Goal: Task Accomplishment & Management: Manage account settings

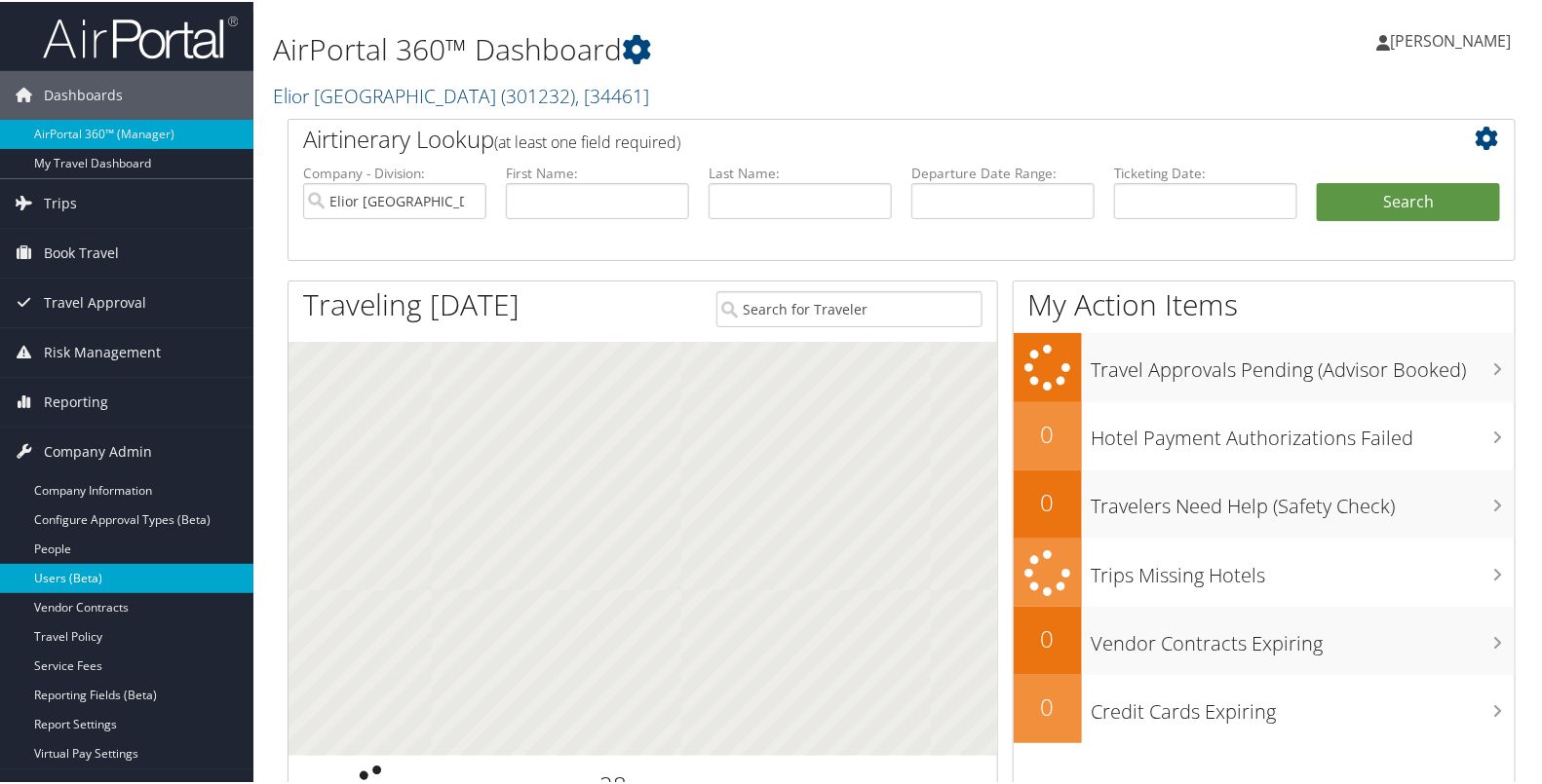
click at [93, 569] on link "Users (Beta)" at bounding box center [126, 577] width 254 height 30
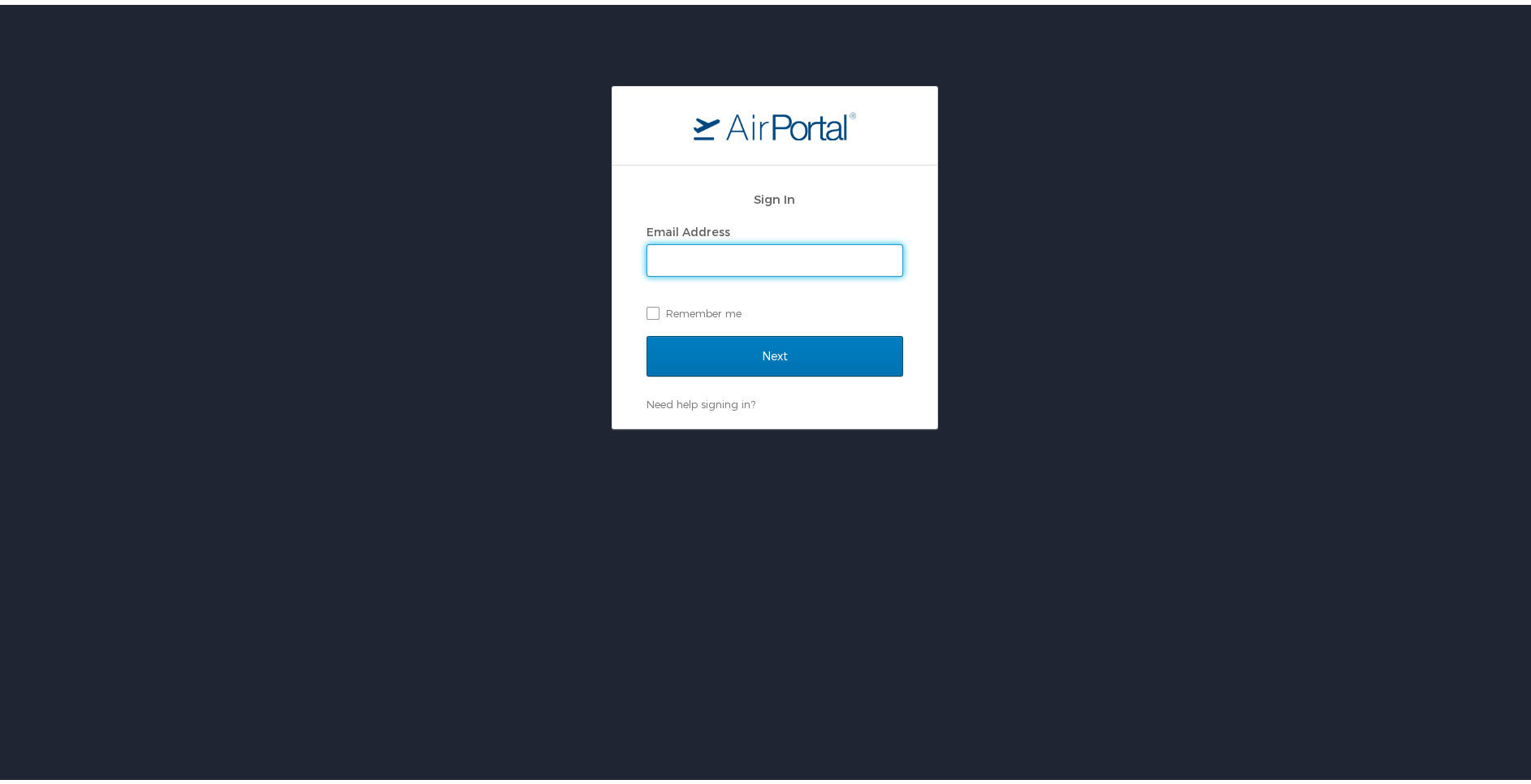
click at [662, 251] on input "Email Address" at bounding box center [775, 256] width 255 height 31
click at [770, 262] on input "Email Address" at bounding box center [775, 256] width 255 height 31
type input "[PERSON_NAME][EMAIL_ADDRESS][DOMAIN_NAME]"
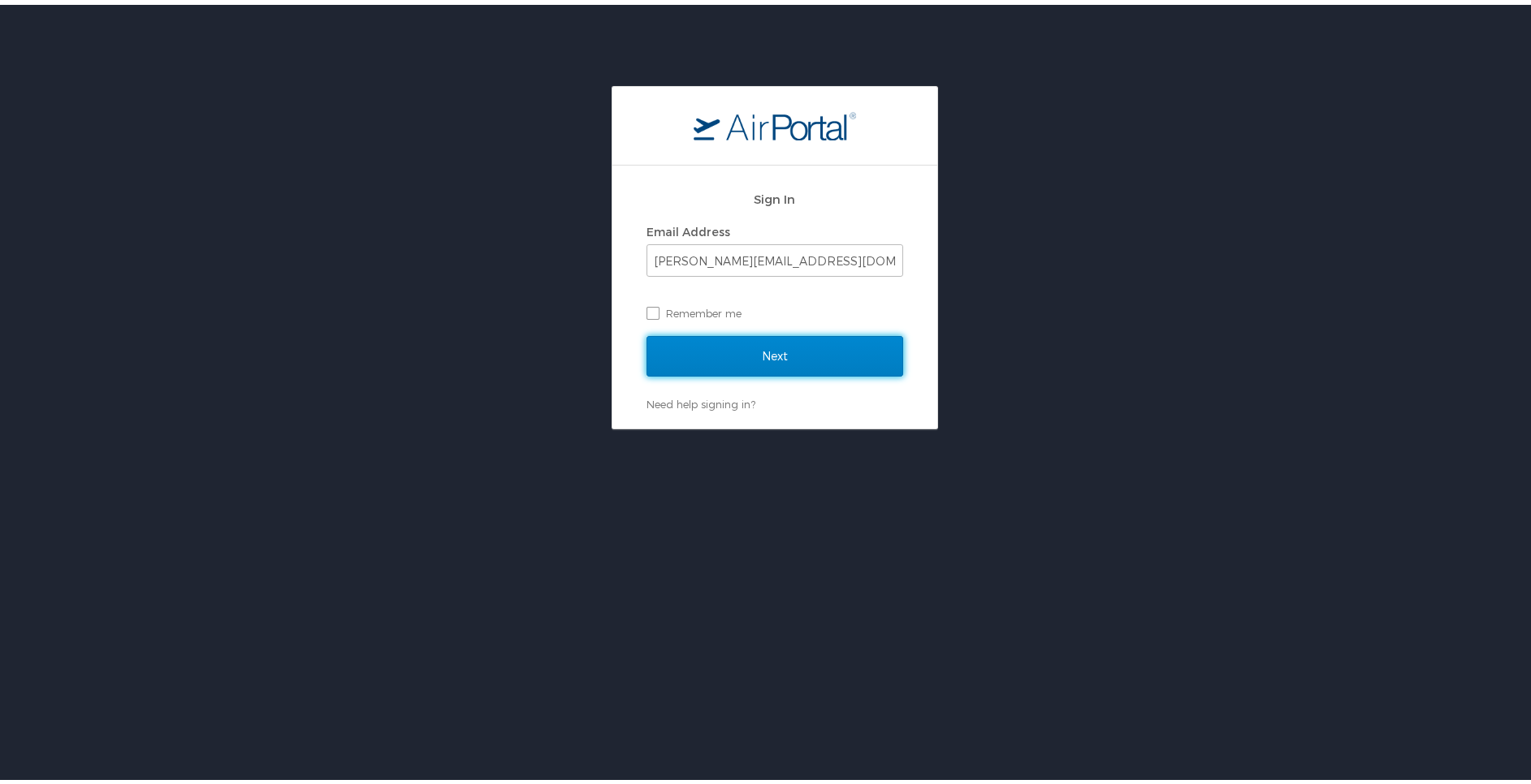
click at [646, 331] on input "Next" at bounding box center [775, 351] width 257 height 40
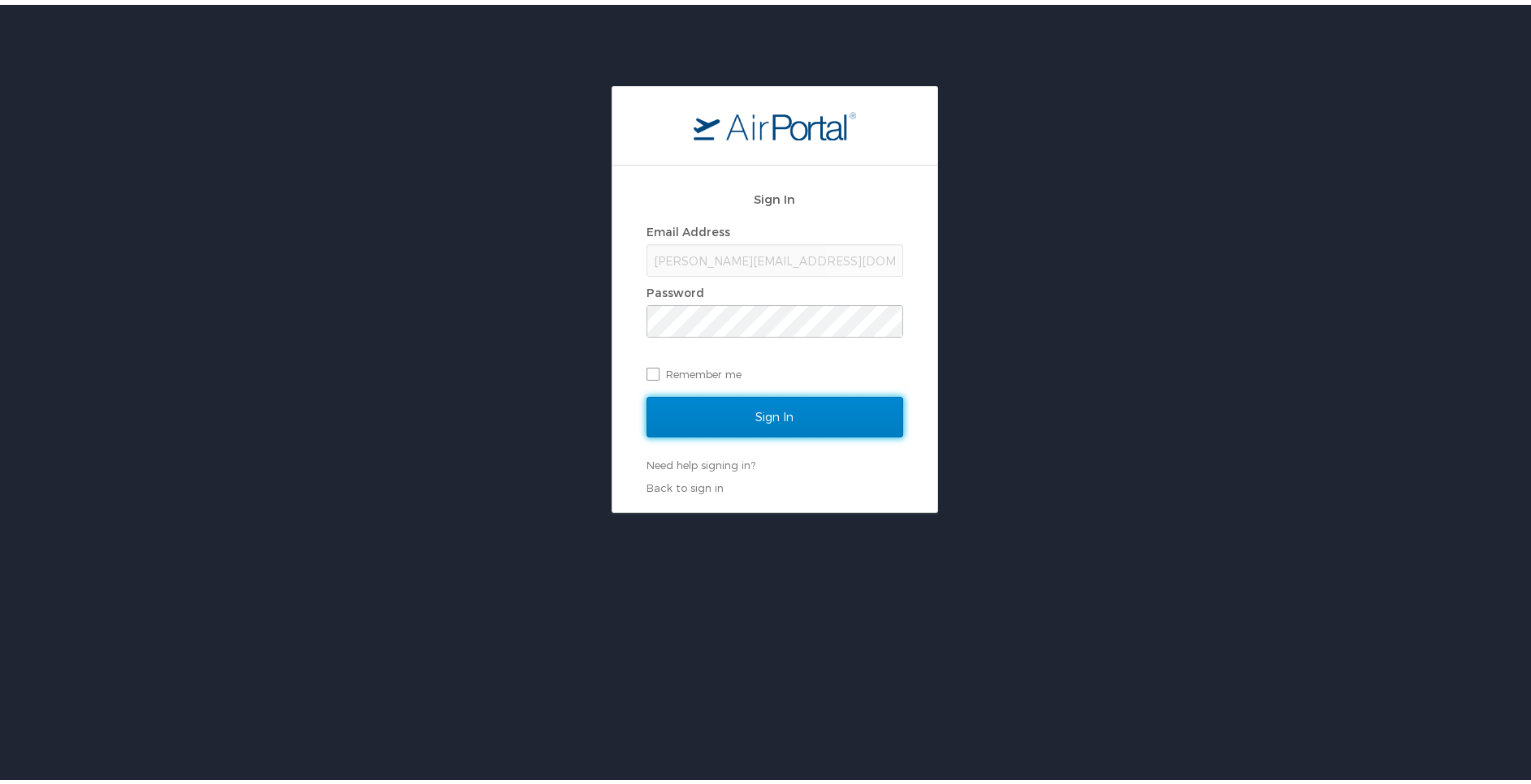
click at [648, 408] on input "Sign In" at bounding box center [775, 412] width 257 height 40
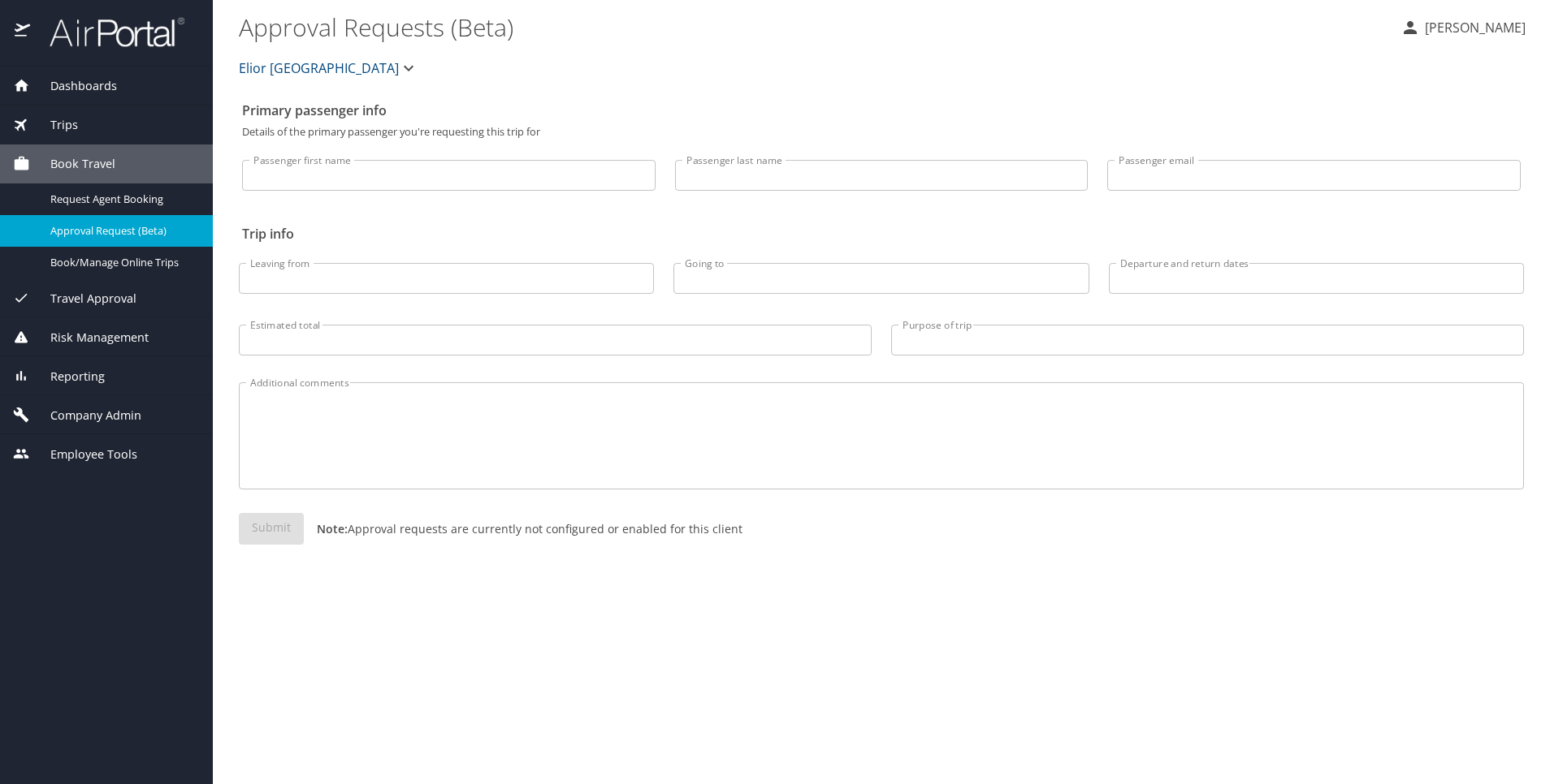
click at [141, 409] on span "Company Admin" at bounding box center [86, 416] width 111 height 18
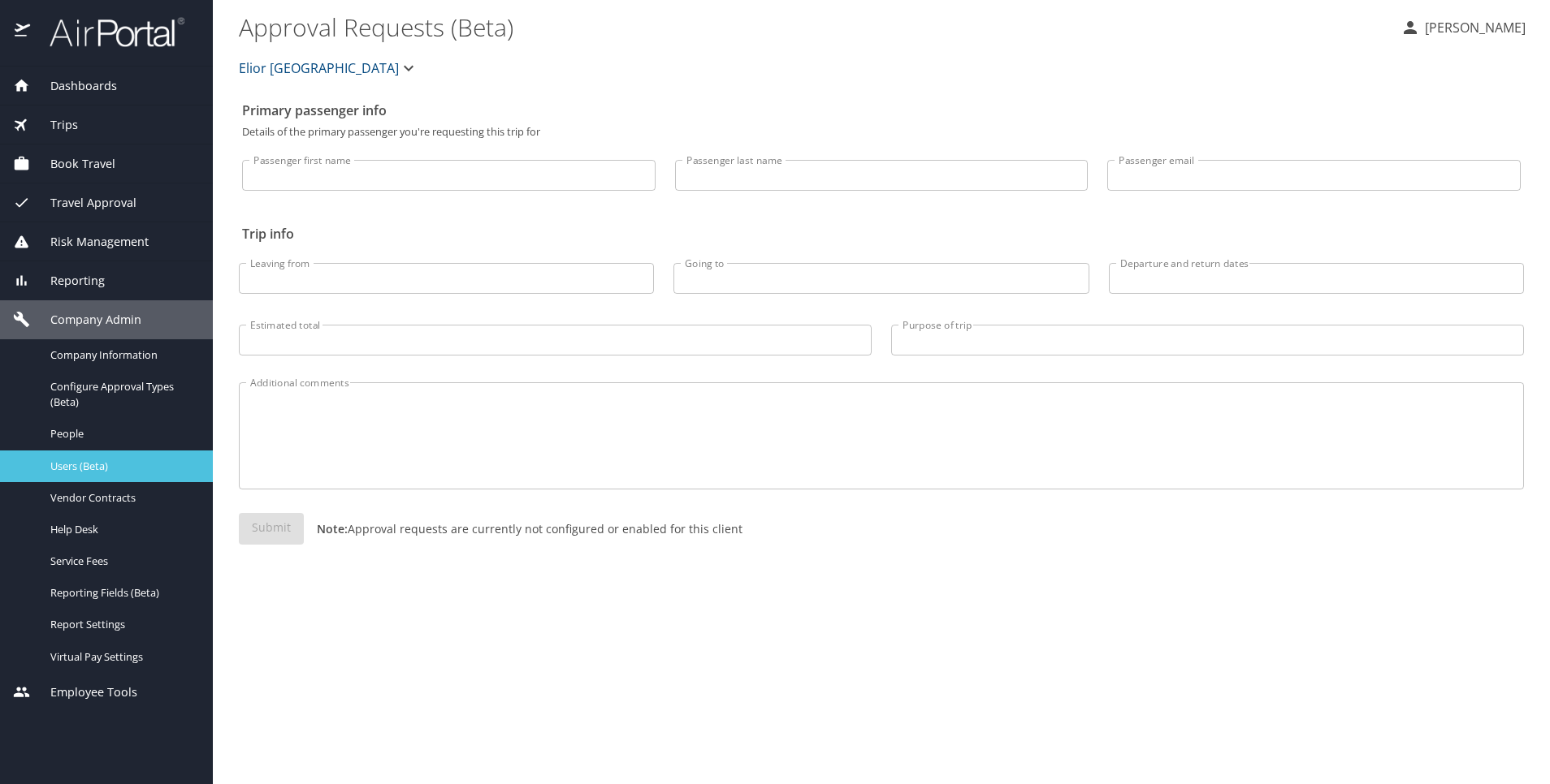
click at [113, 468] on span "Users (Beta)" at bounding box center [122, 466] width 143 height 16
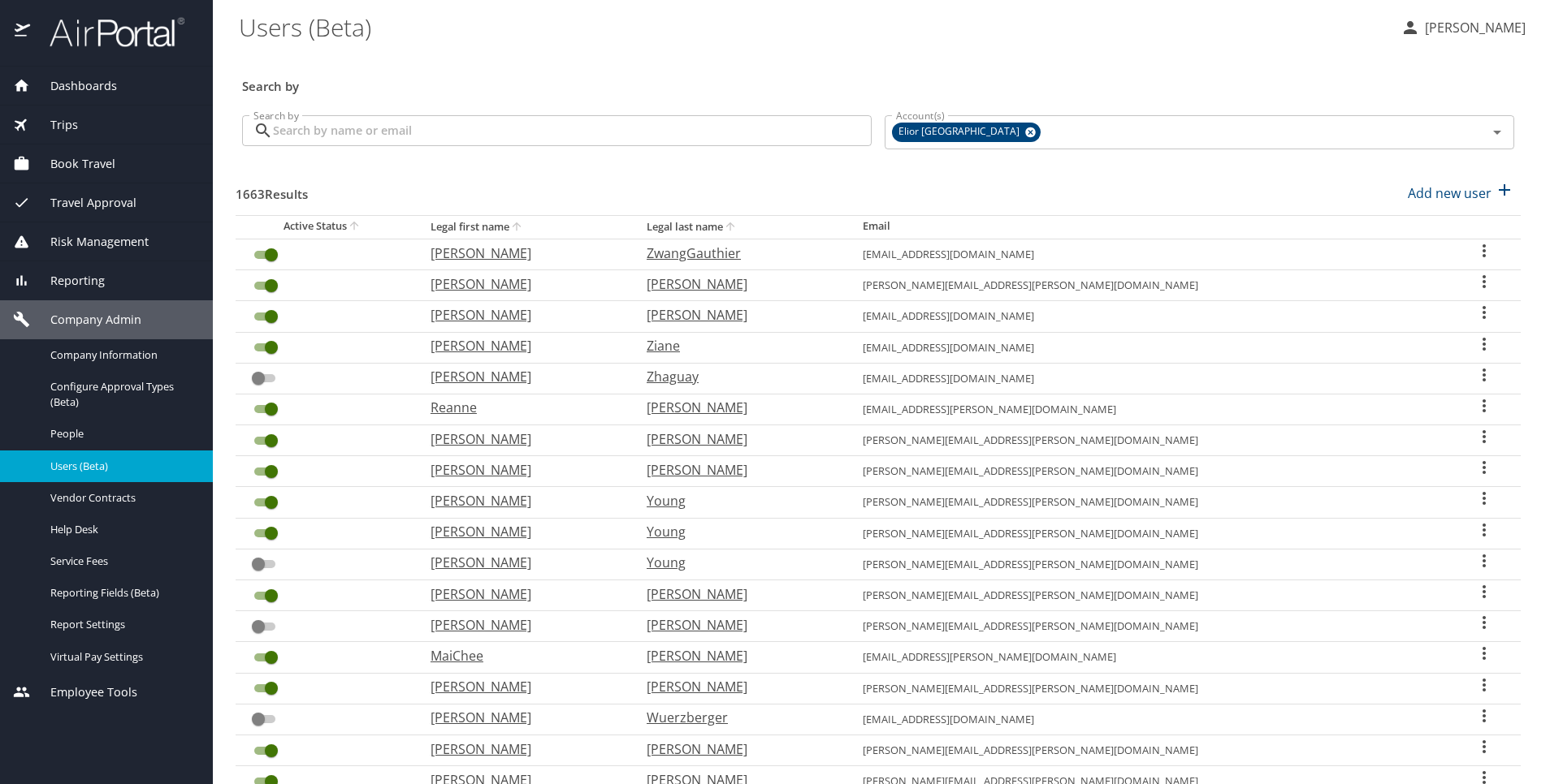
click at [521, 132] on input "Search by" at bounding box center [572, 131] width 599 height 31
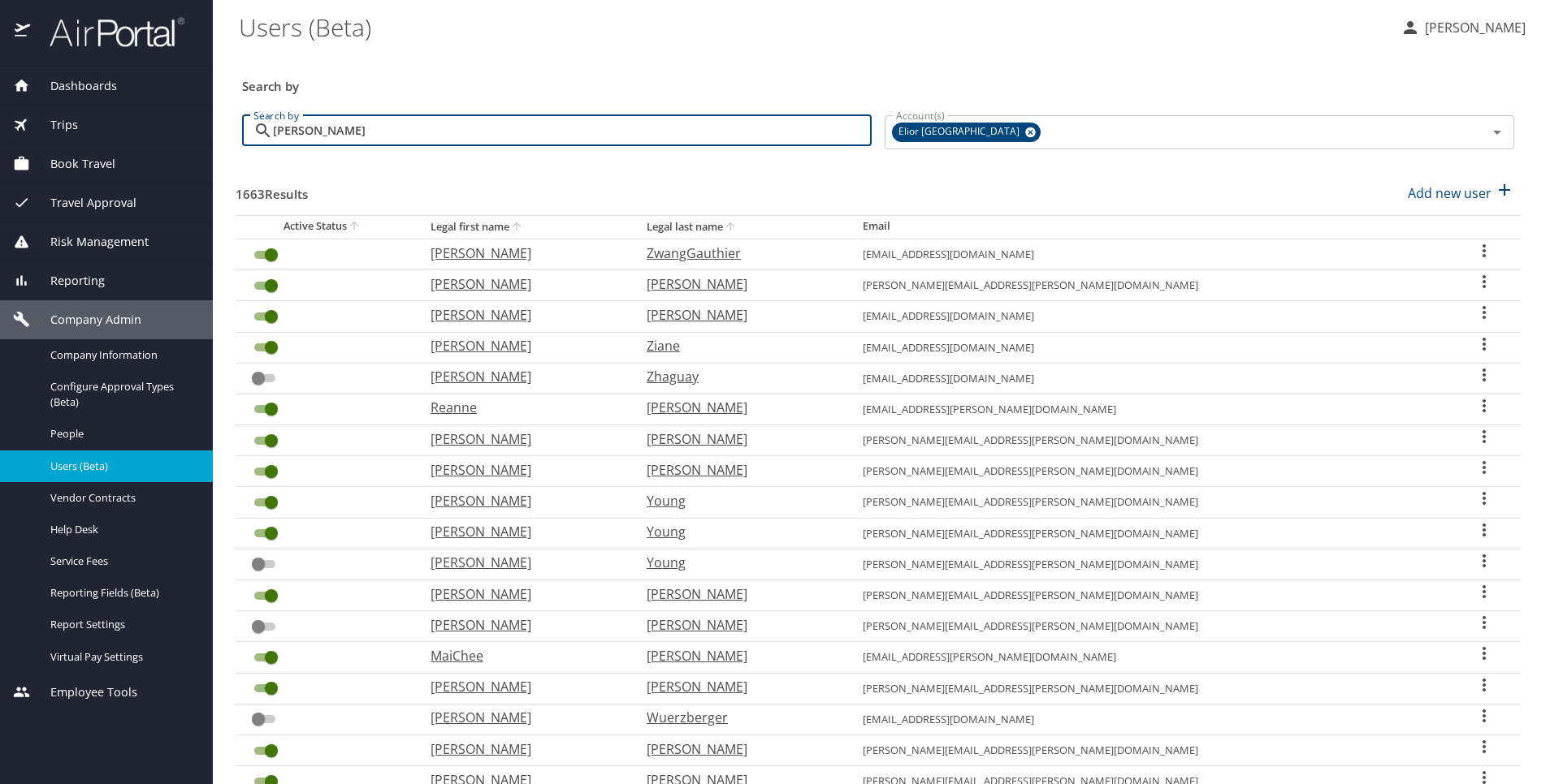
type input "elena"
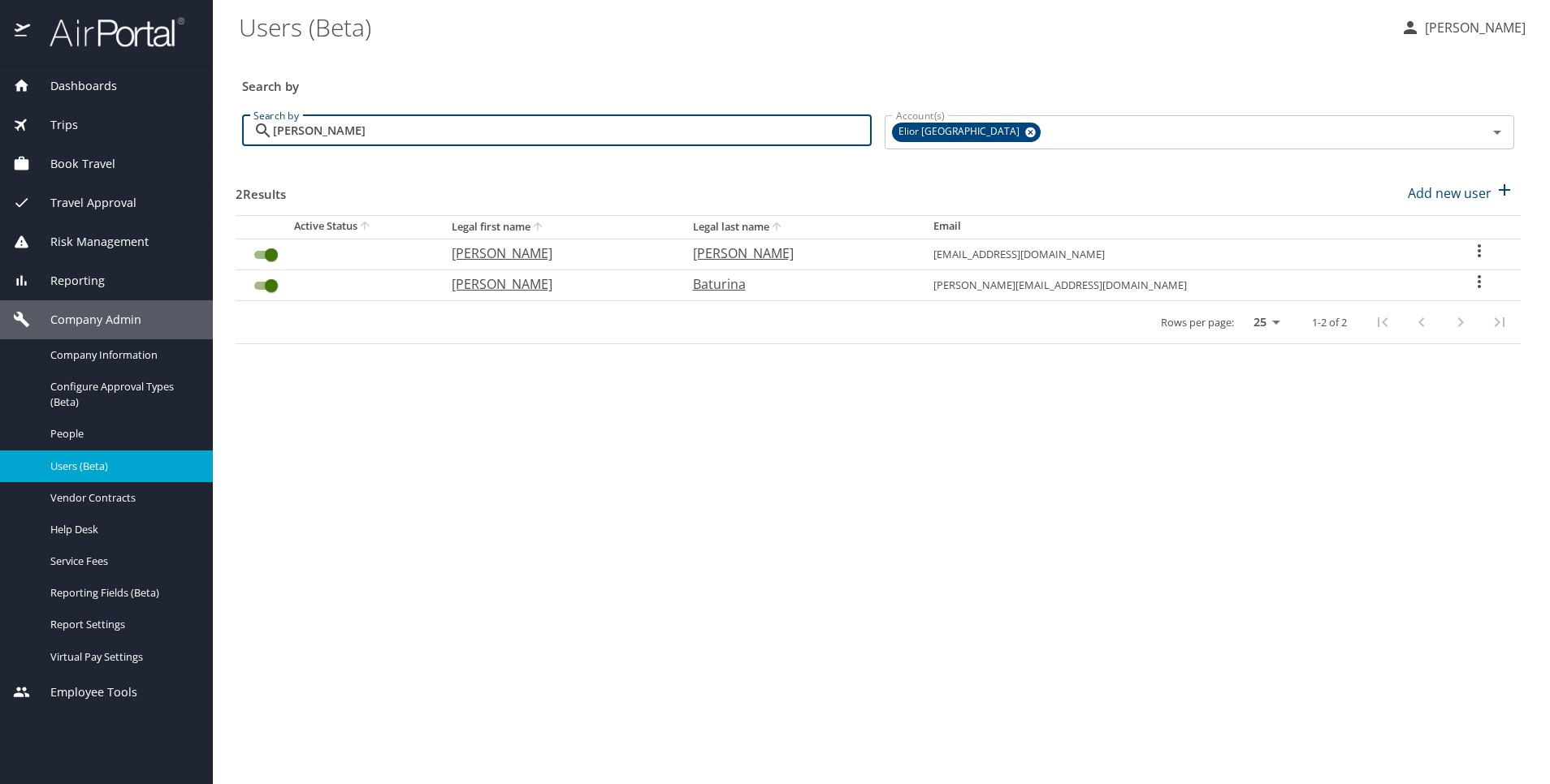
click at [1471, 274] on icon "User Search Table" at bounding box center [1479, 282] width 20 height 20
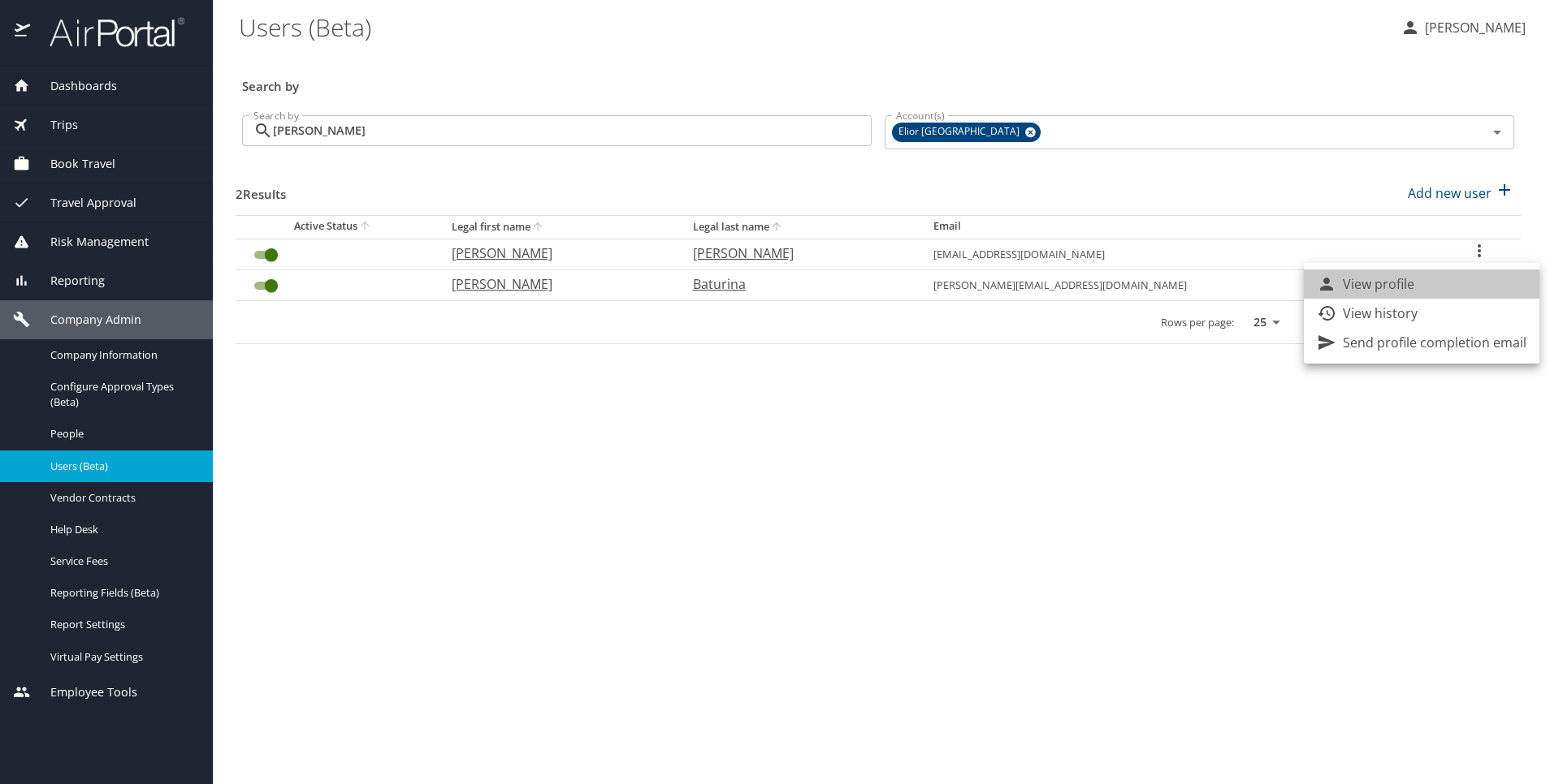
click at [1445, 284] on li "View profile" at bounding box center [1421, 284] width 235 height 30
select select "US"
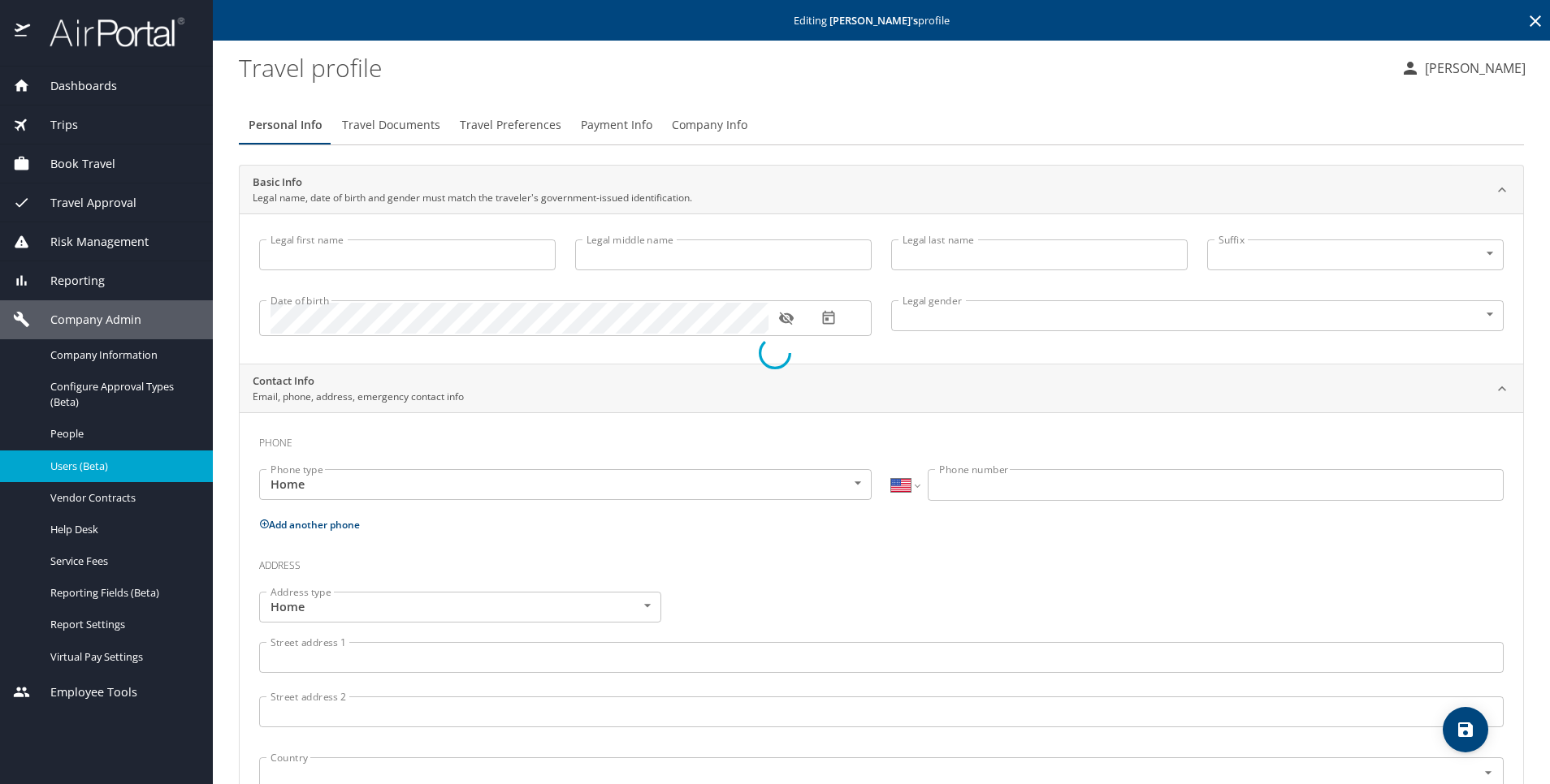
type input "Elena"
type input "Baturina"
type input "Female"
select select "US"
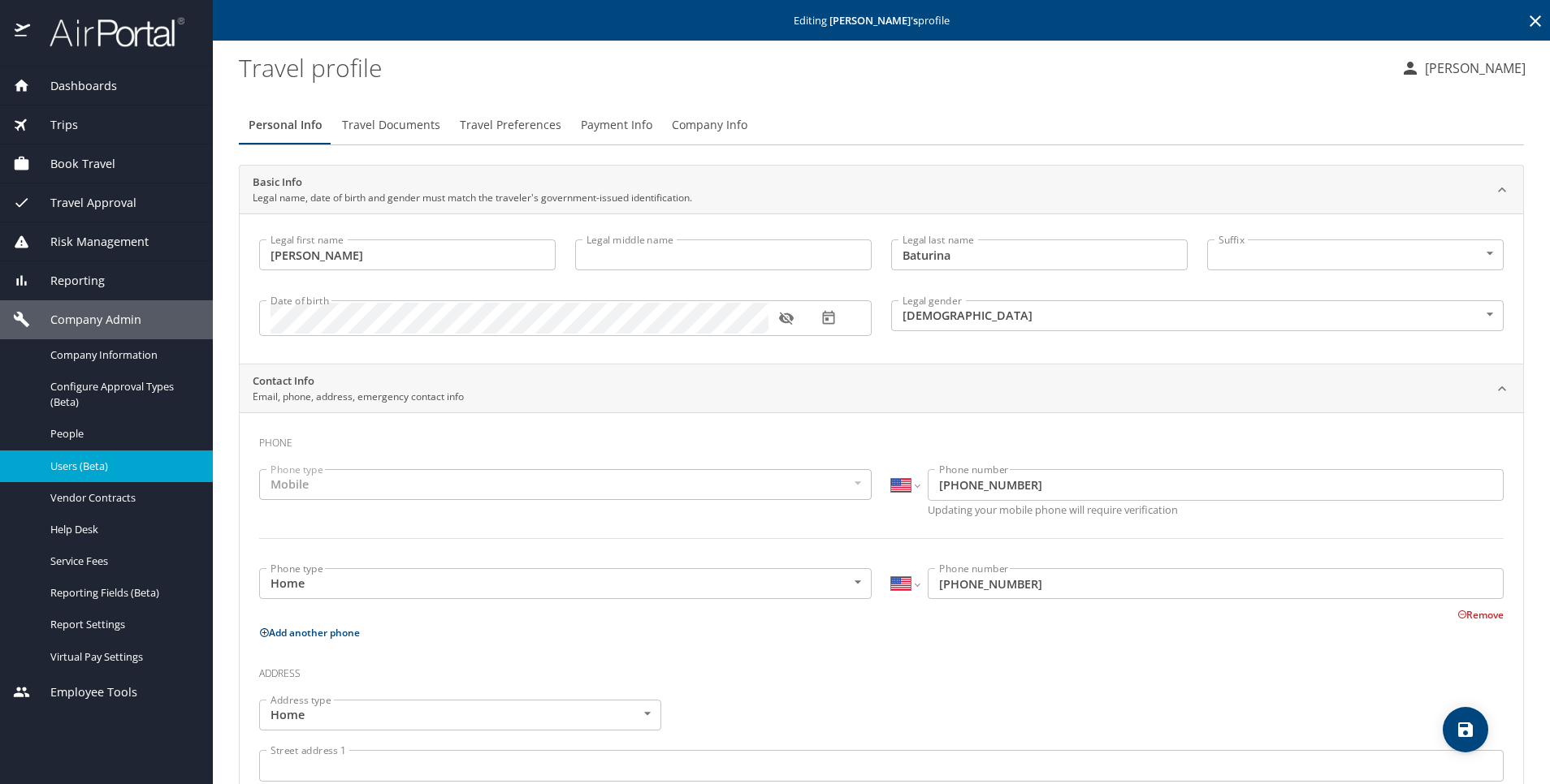
click at [723, 115] on span "Company Info" at bounding box center [710, 125] width 76 height 21
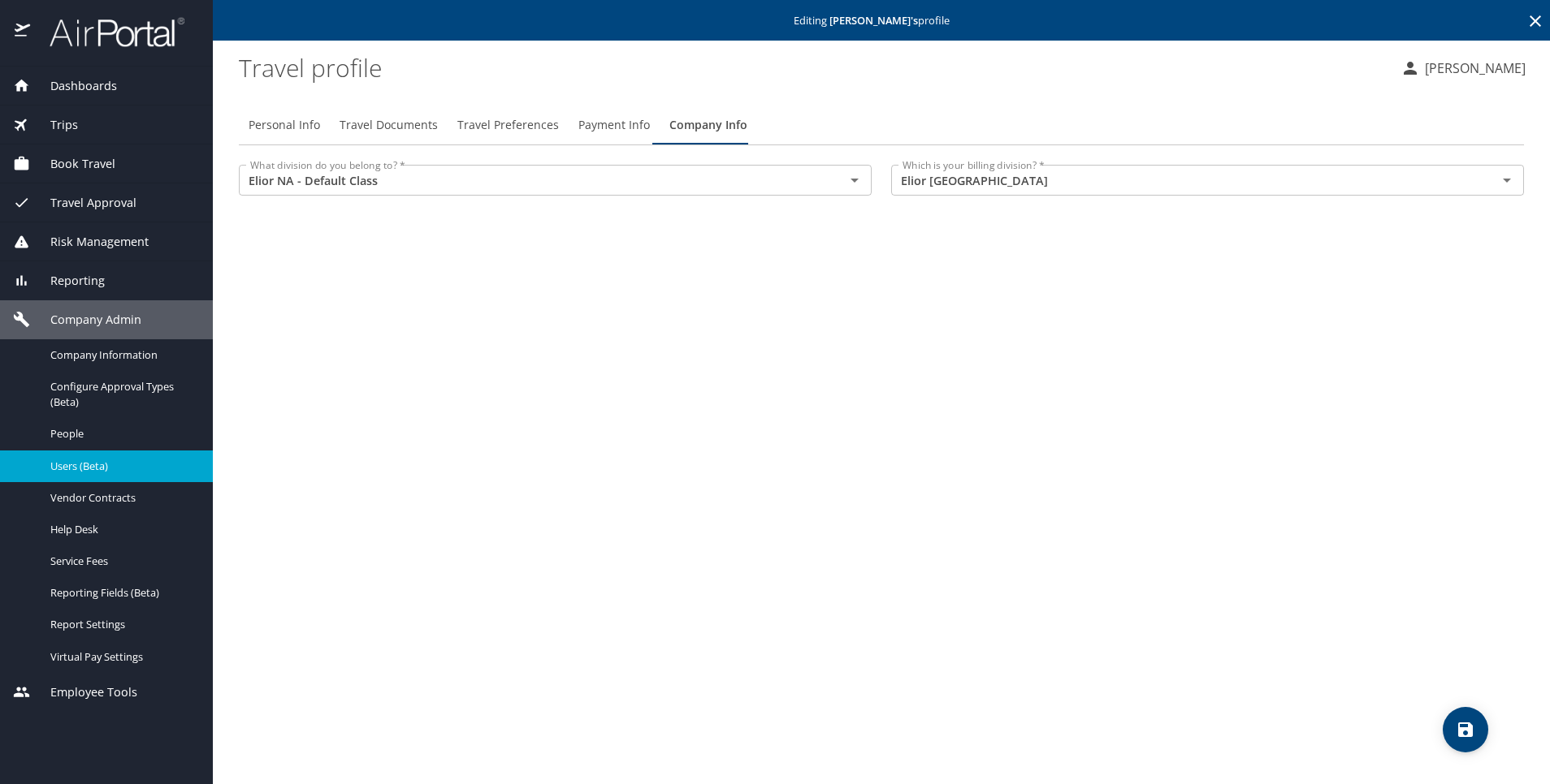
click at [97, 463] on span "Users (Beta)" at bounding box center [122, 466] width 143 height 16
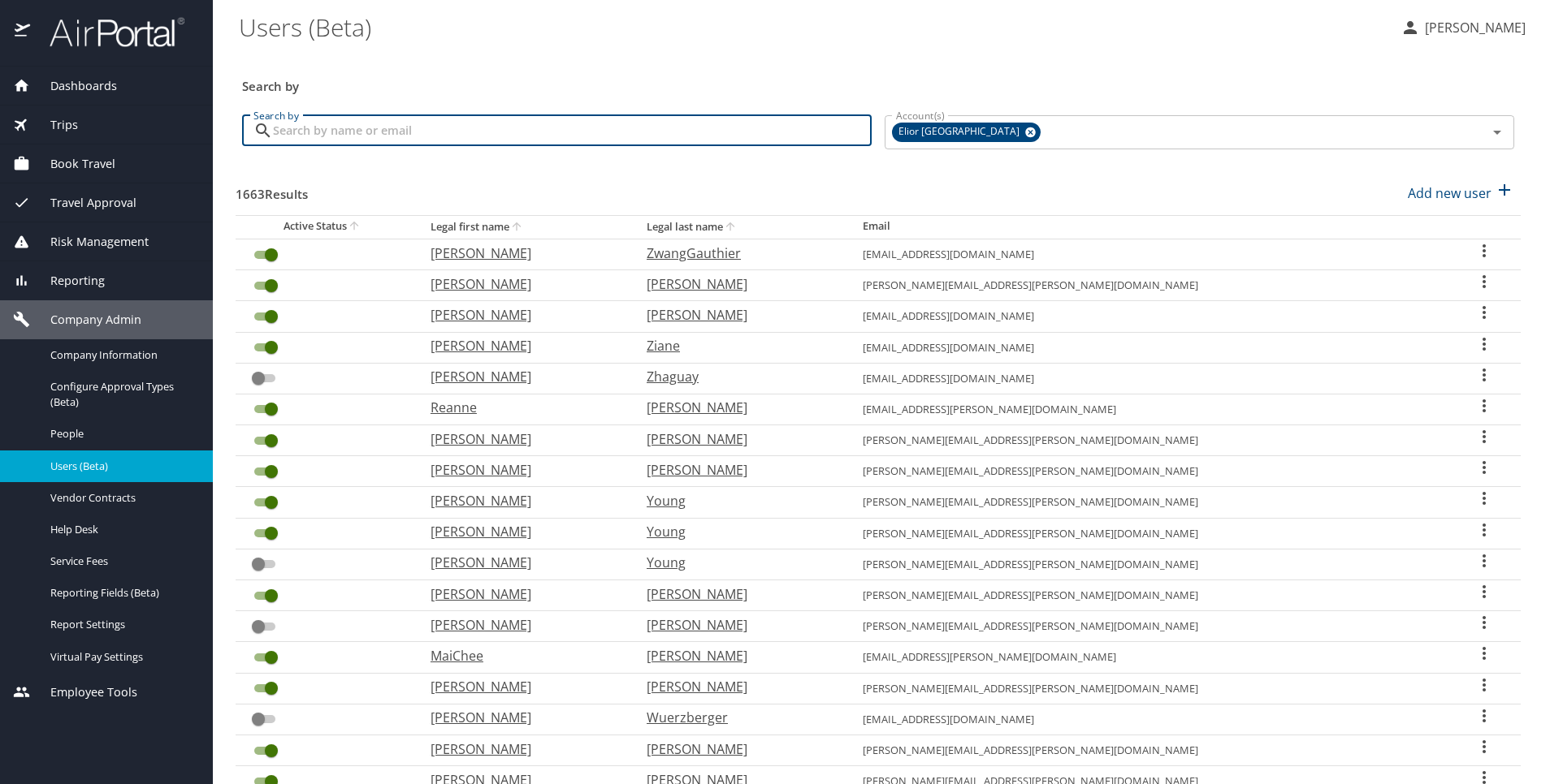
click at [345, 132] on input "Search by" at bounding box center [572, 131] width 599 height 31
type input "elena"
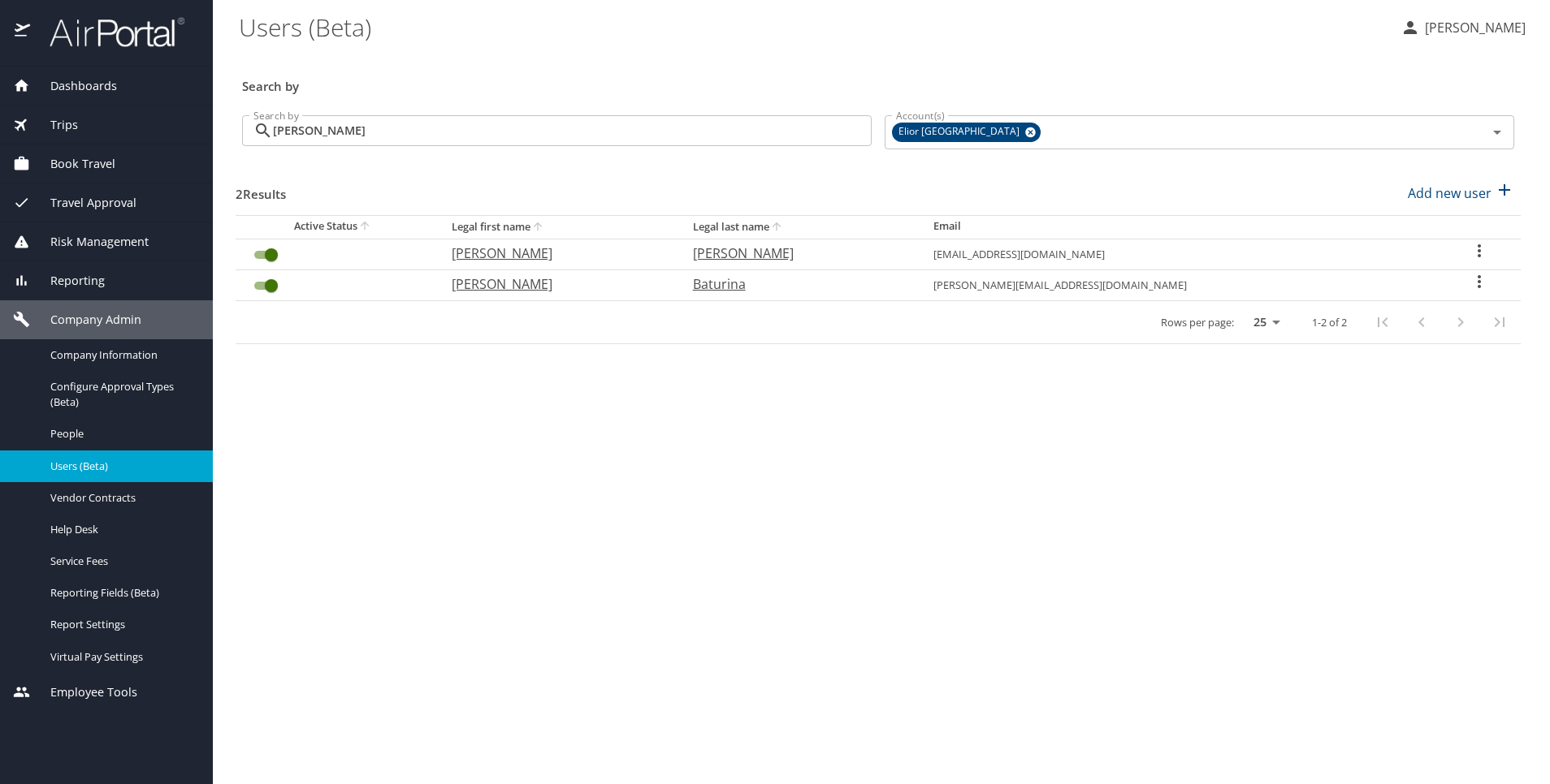
click at [1472, 275] on icon "User Search Table" at bounding box center [1479, 282] width 20 height 20
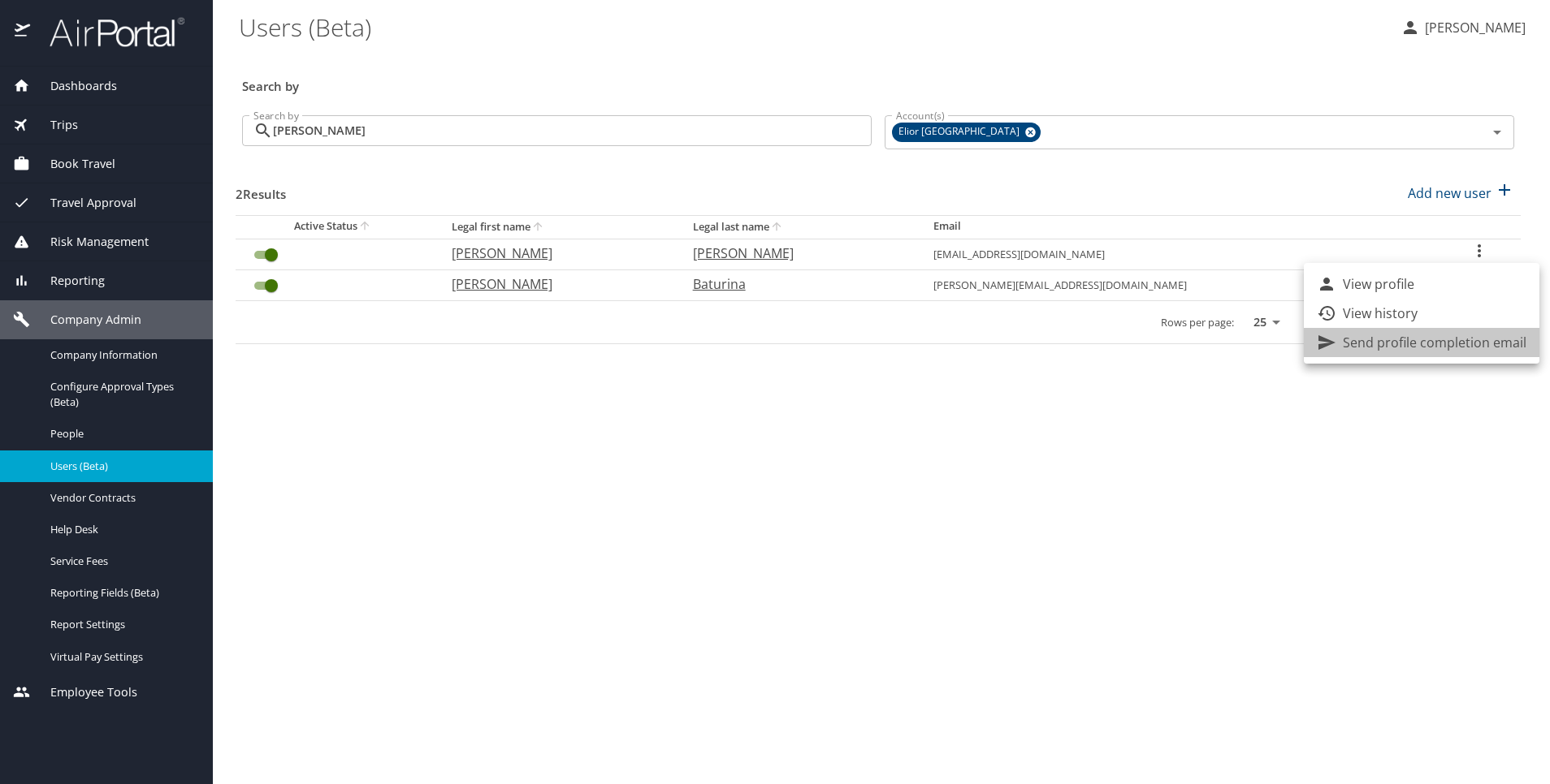
click at [1460, 347] on p "Send profile completion email" at bounding box center [1434, 343] width 183 height 20
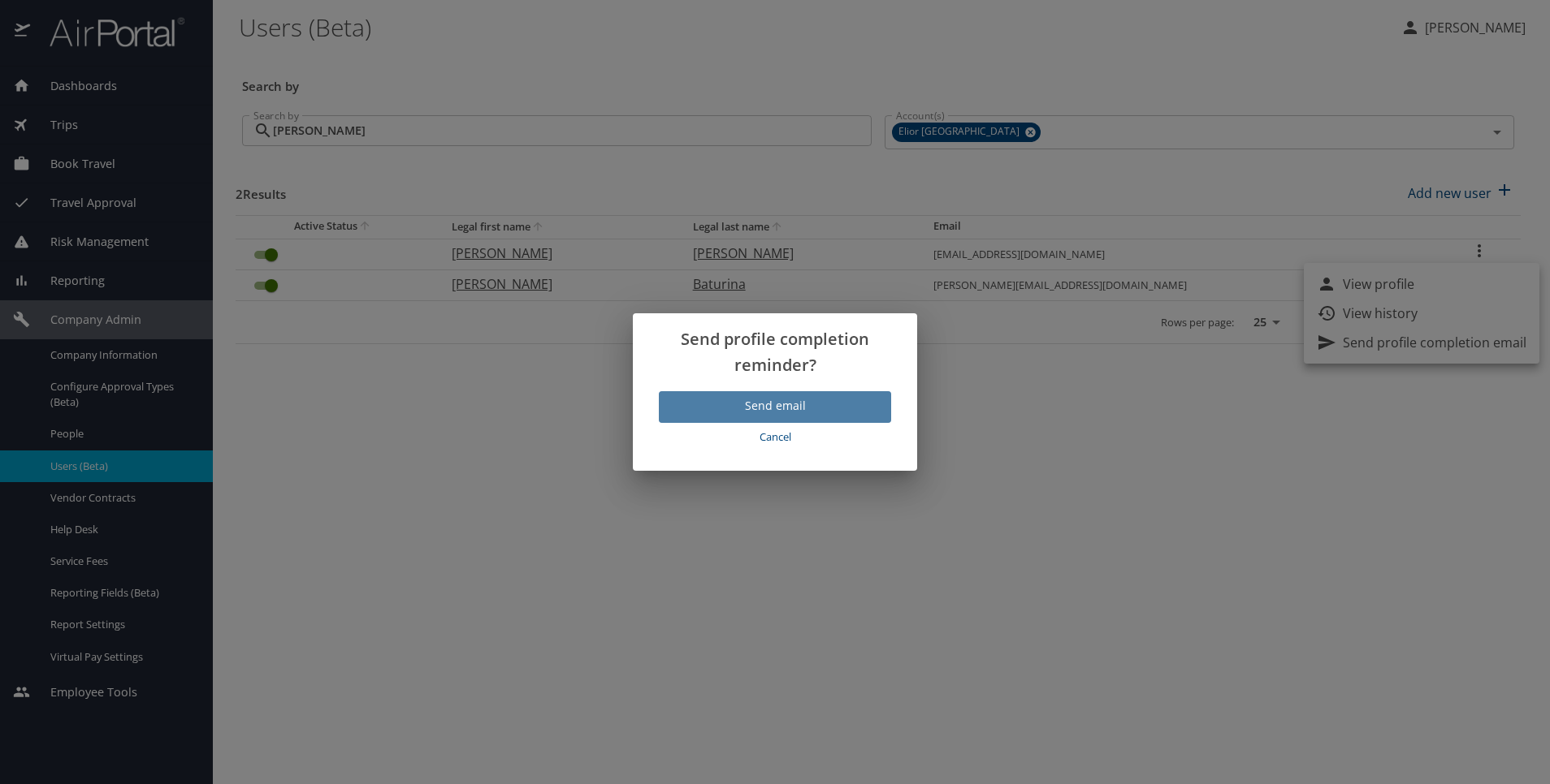
click at [859, 413] on span "Send email" at bounding box center [775, 406] width 206 height 21
